Goal: Information Seeking & Learning: Learn about a topic

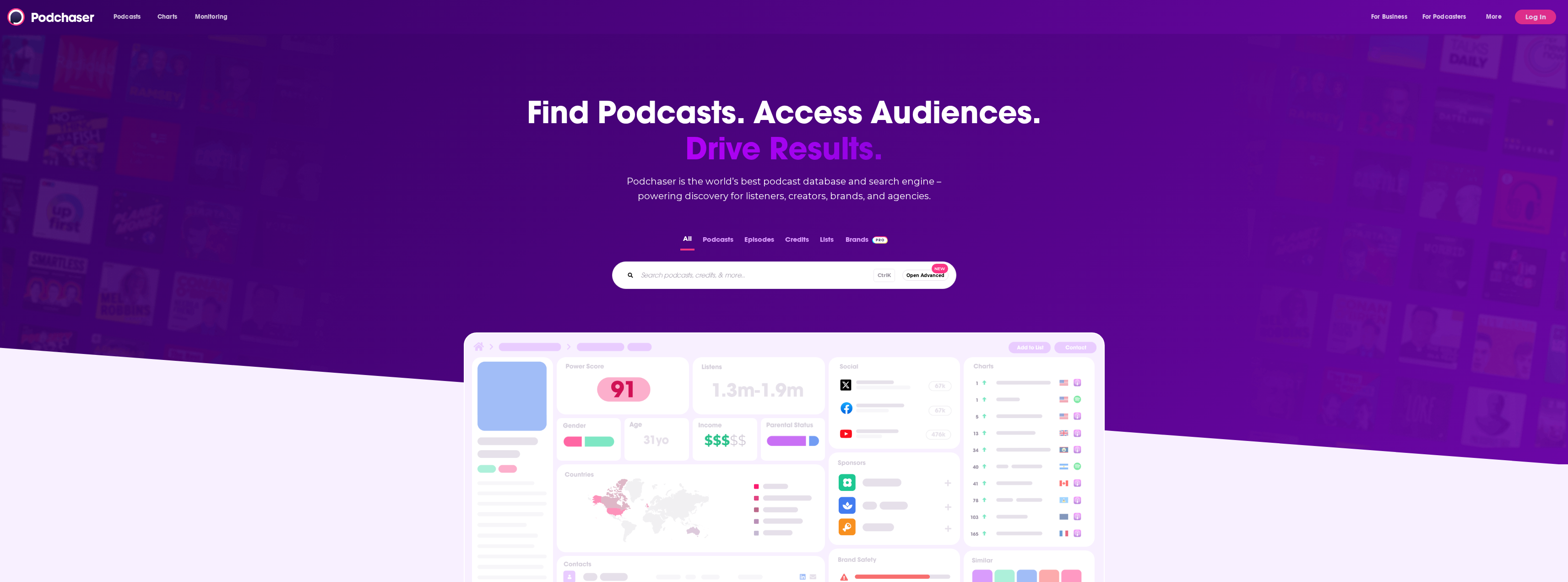
click at [679, 267] on div "Ctrl K Open Advanced New" at bounding box center [785, 275] width 344 height 27
click at [675, 273] on input "Search podcasts, credits, & more..." at bounding box center [770, 276] width 265 height 15
type input "wine women and words"
click at [835, 277] on input "wine women and words" at bounding box center [761, 276] width 247 height 15
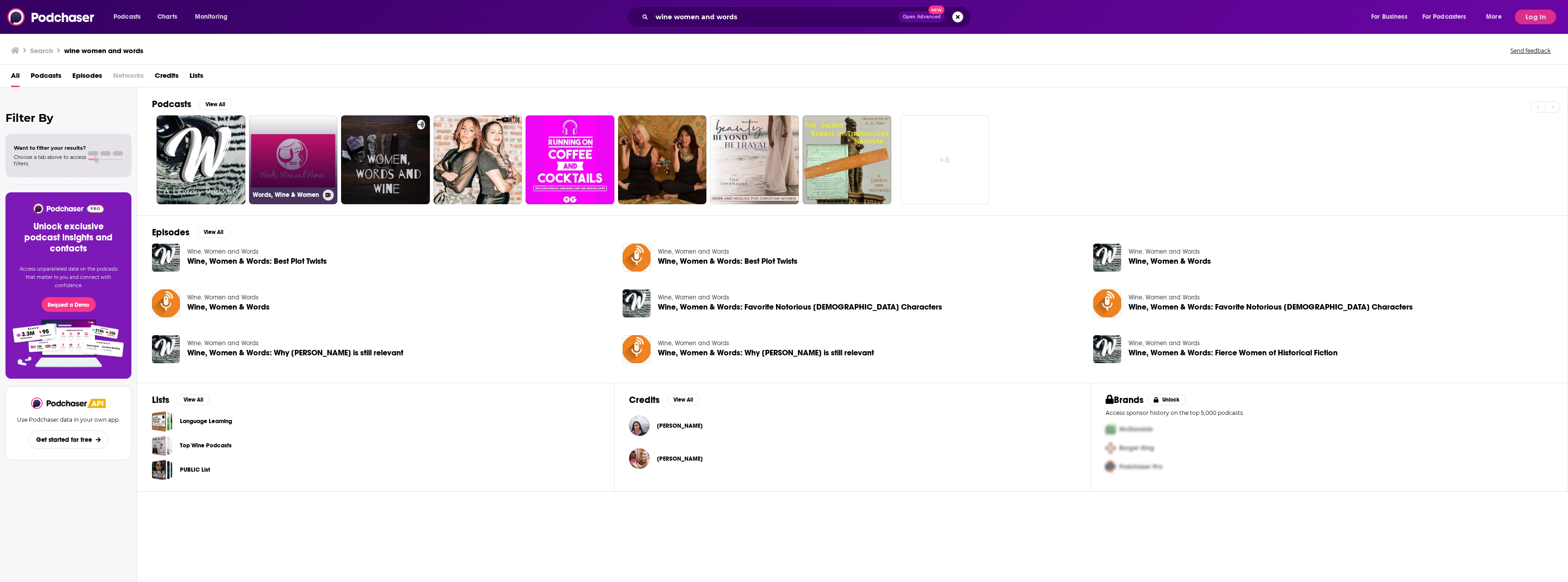
click at [259, 183] on link "Words, Wine & Women" at bounding box center [293, 159] width 89 height 89
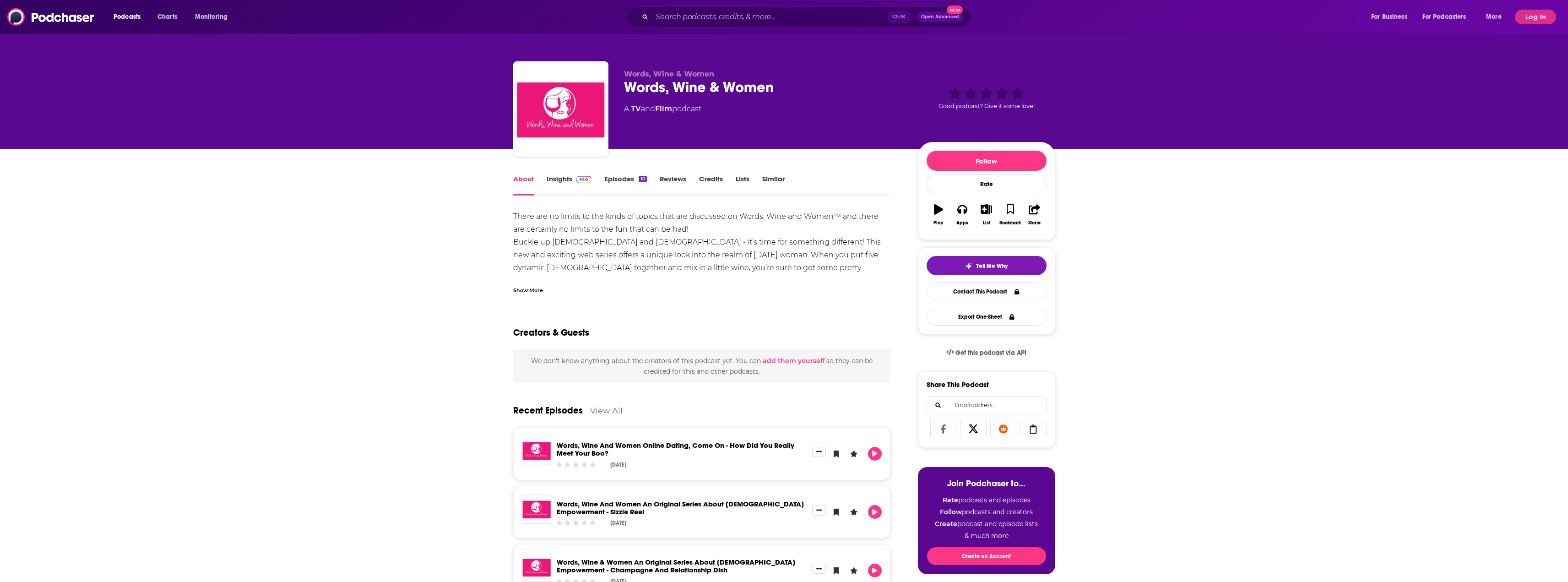
click at [856, 131] on div "Words, Wine & Women Words, Wine & Women A TV and Film podcast" at bounding box center [763, 106] width 279 height 74
click at [690, 18] on input "Search podcasts, credits, & more..." at bounding box center [770, 17] width 236 height 15
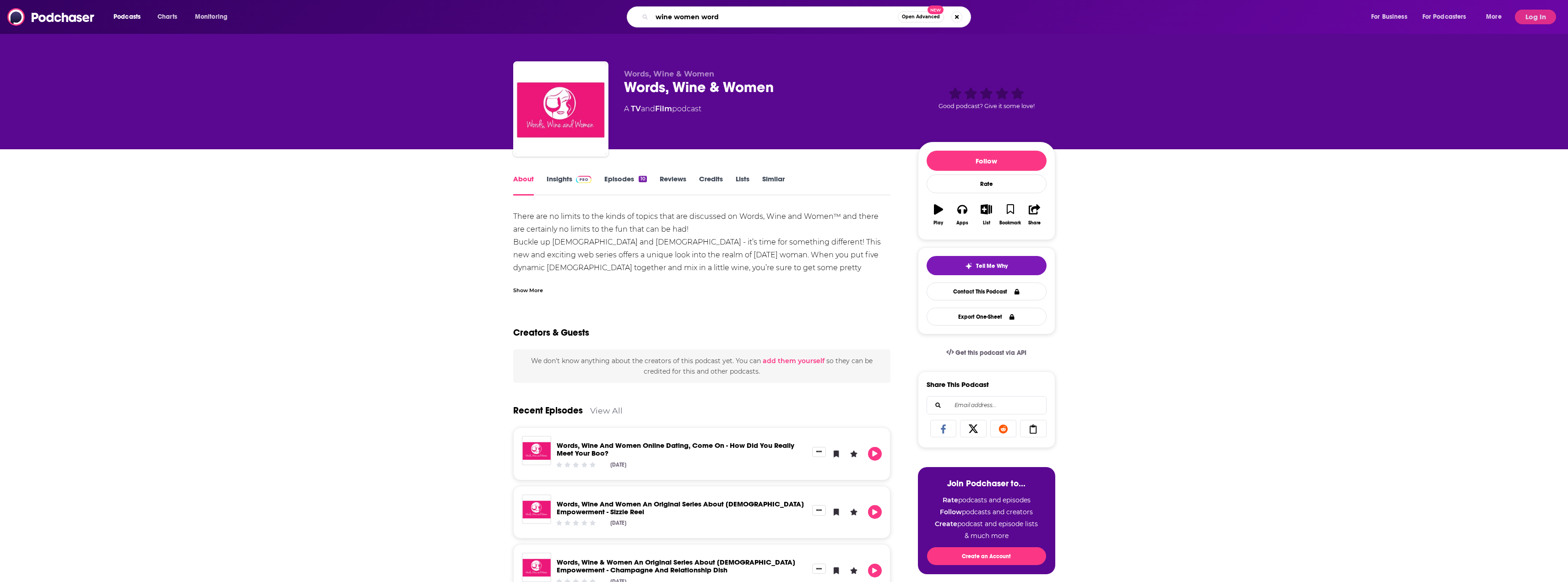
type input "wine women words"
click at [873, 18] on input "wine women words" at bounding box center [775, 17] width 246 height 15
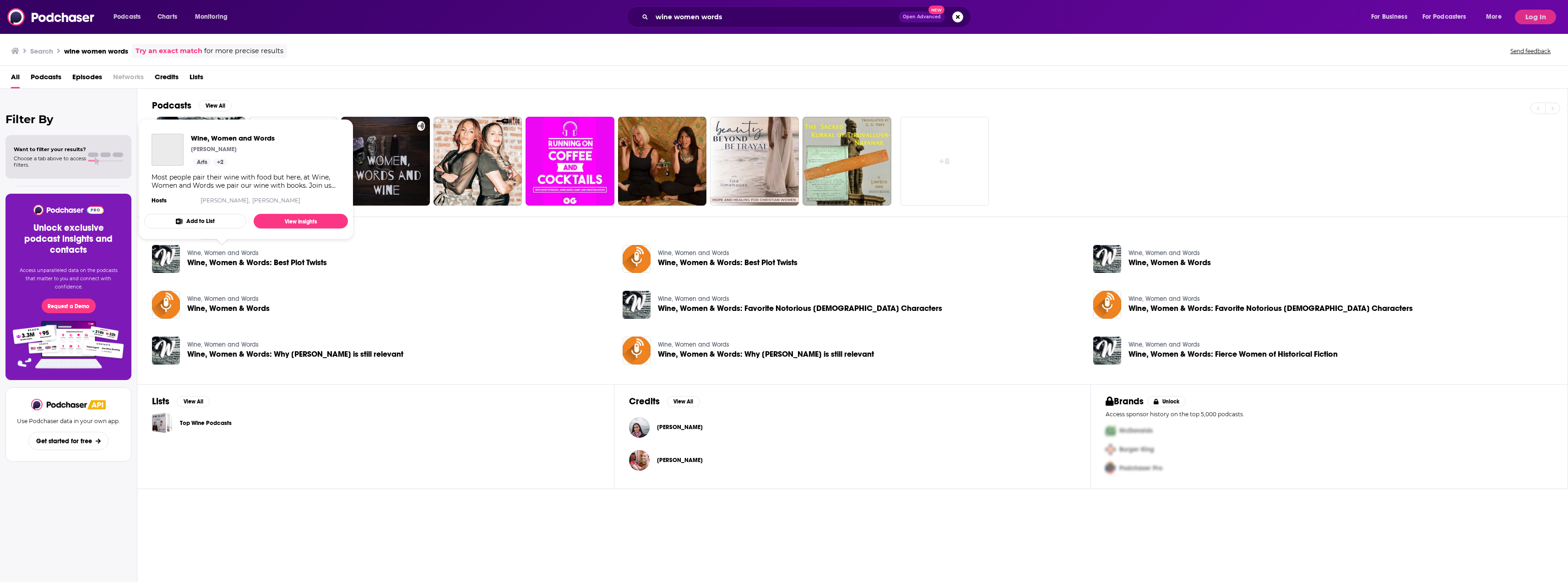
click at [193, 253] on link "Wine, Women and Words" at bounding box center [223, 253] width 71 height 7
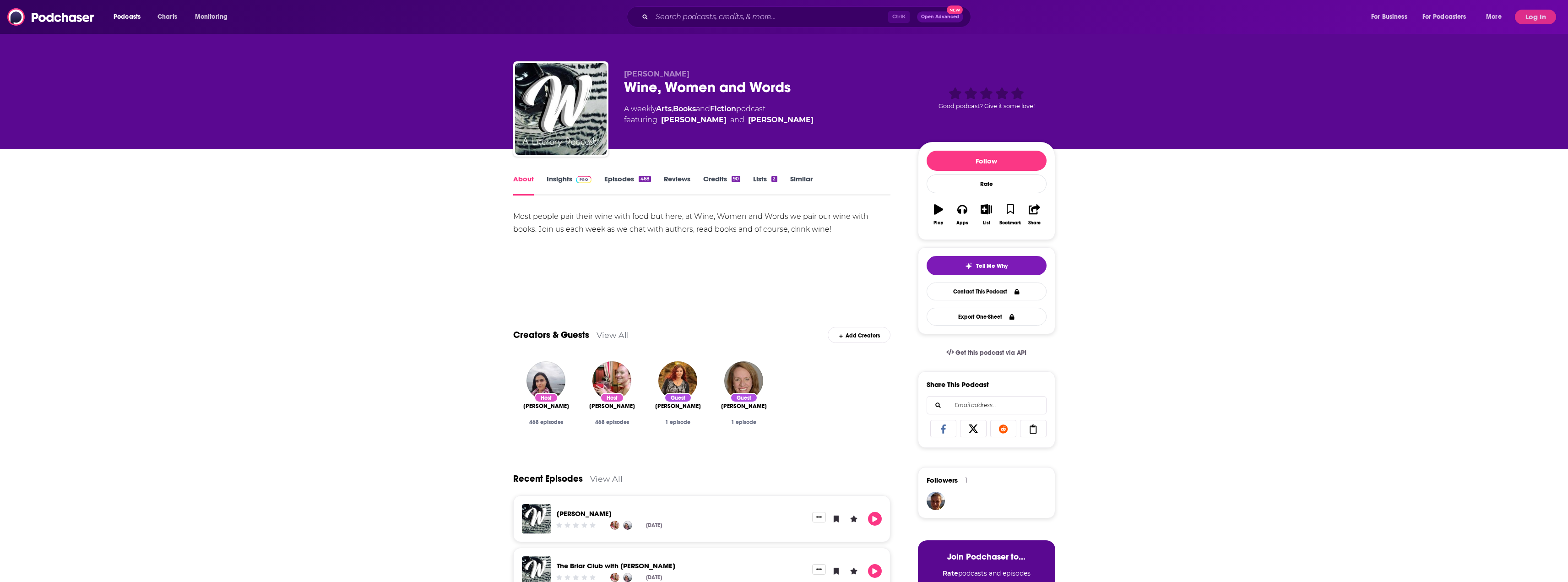
click at [582, 179] on img at bounding box center [584, 179] width 16 height 7
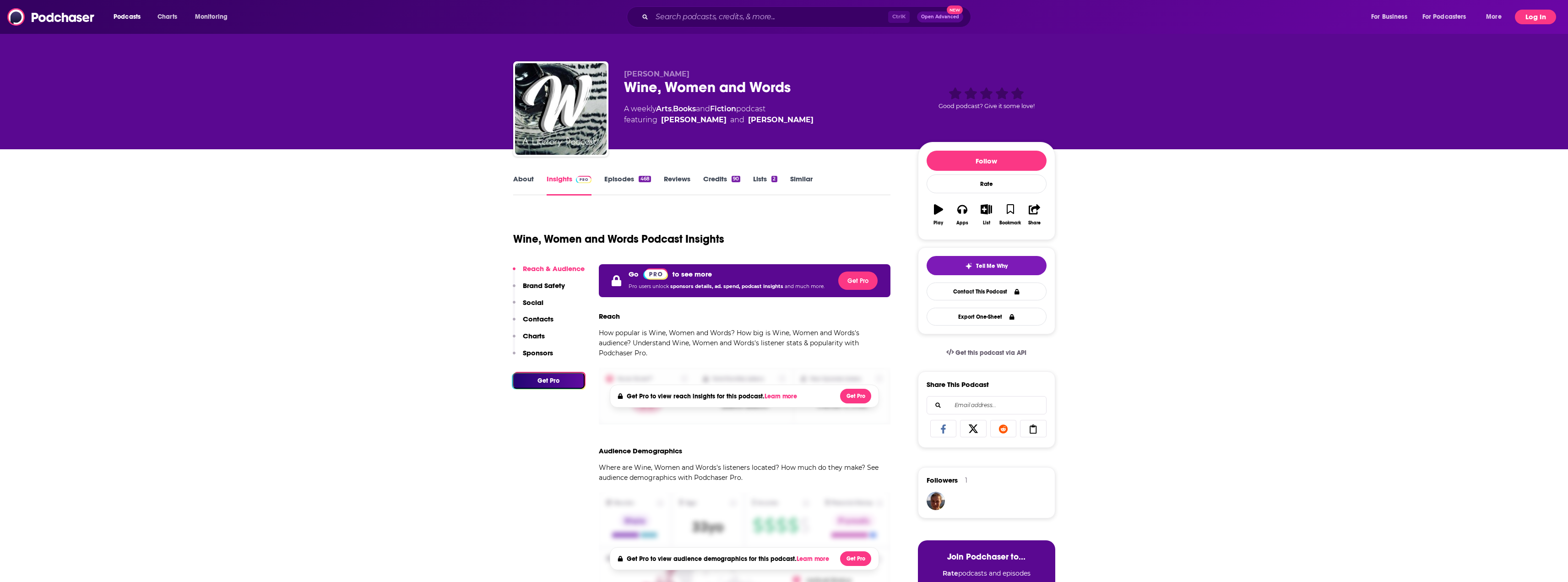
click at [1523, 16] on button "Log In" at bounding box center [1536, 17] width 41 height 15
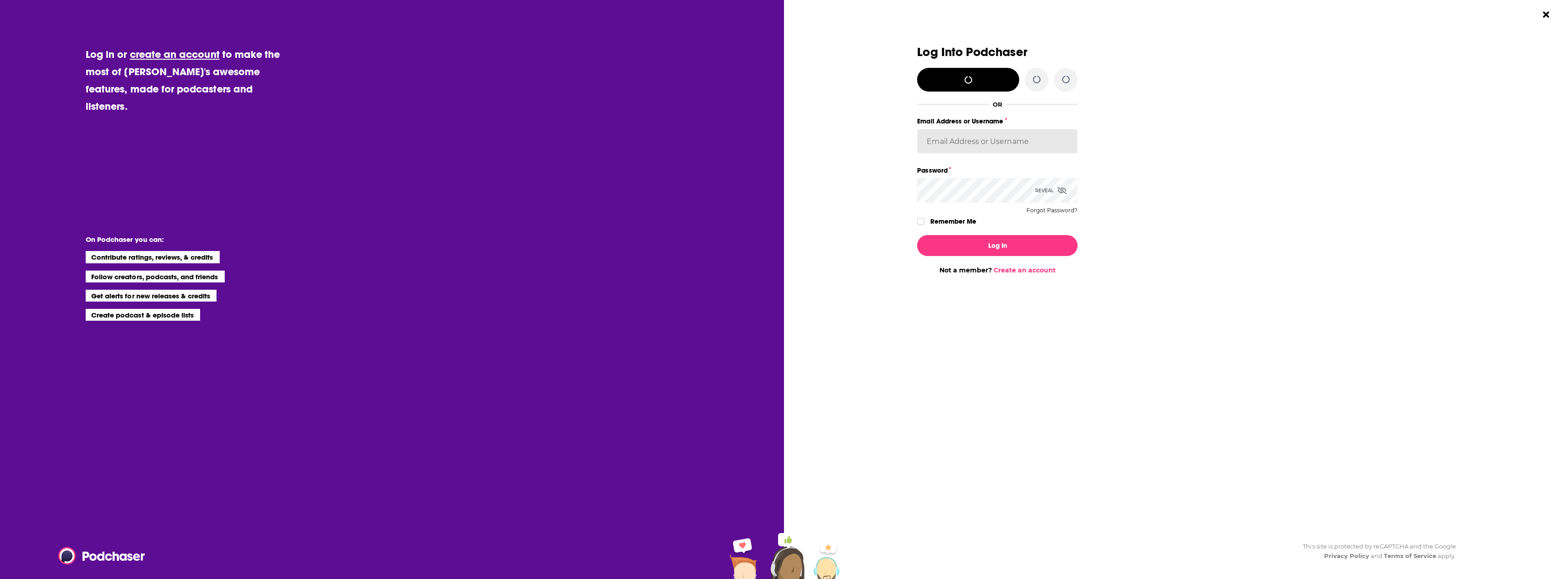
type input "eringalloway"
click at [1000, 246] on button "Log In" at bounding box center [997, 245] width 161 height 21
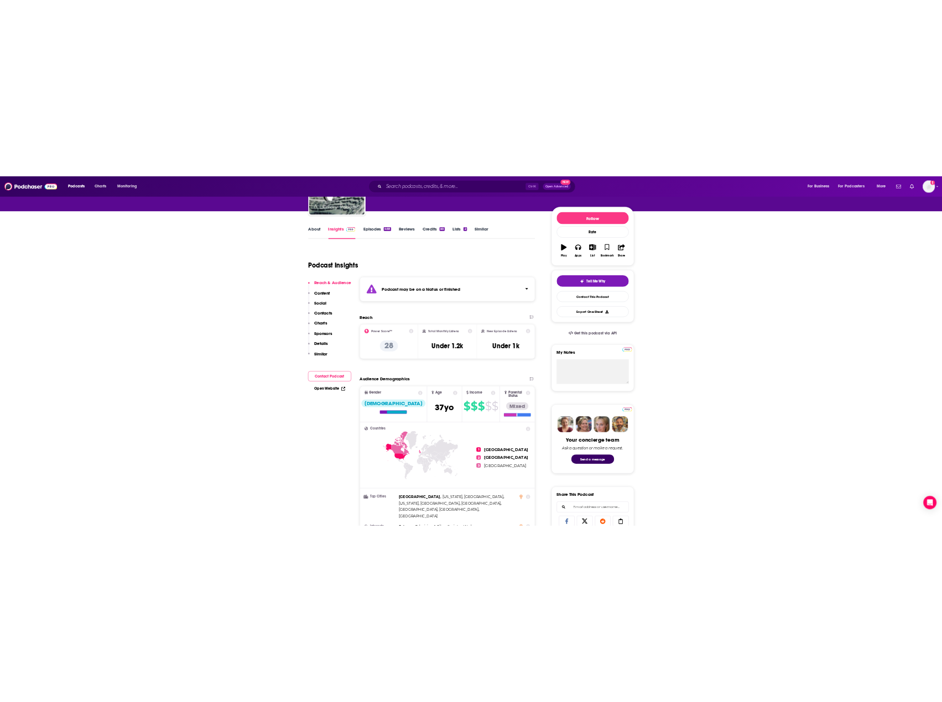
scroll to position [194, 0]
